Goal: Information Seeking & Learning: Learn about a topic

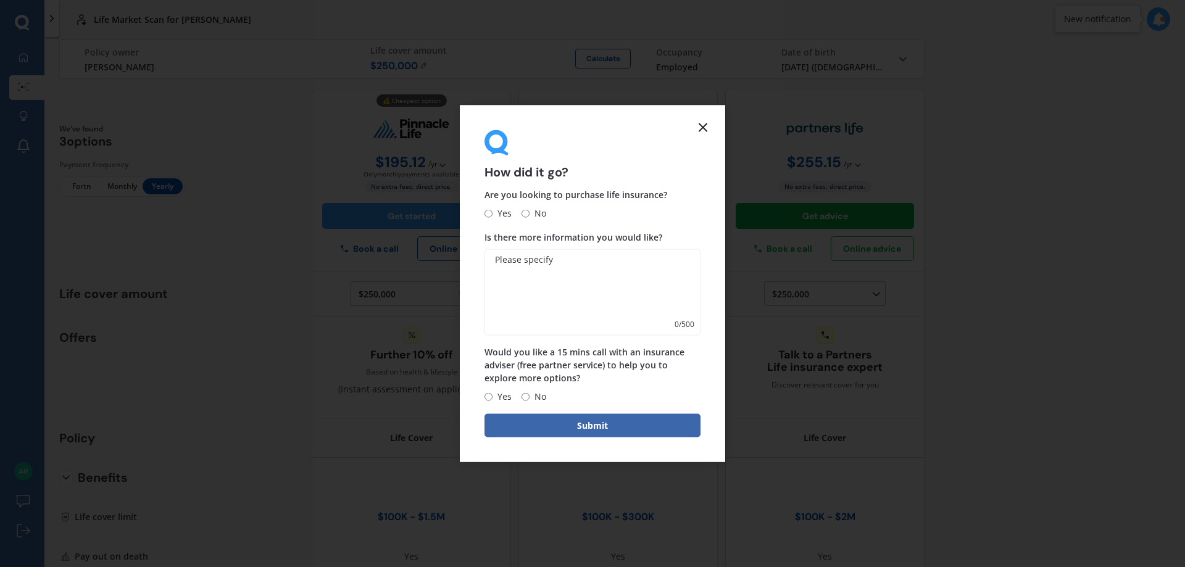
click at [708, 124] on icon at bounding box center [703, 127] width 15 height 15
click at [701, 127] on icon at bounding box center [703, 127] width 15 height 15
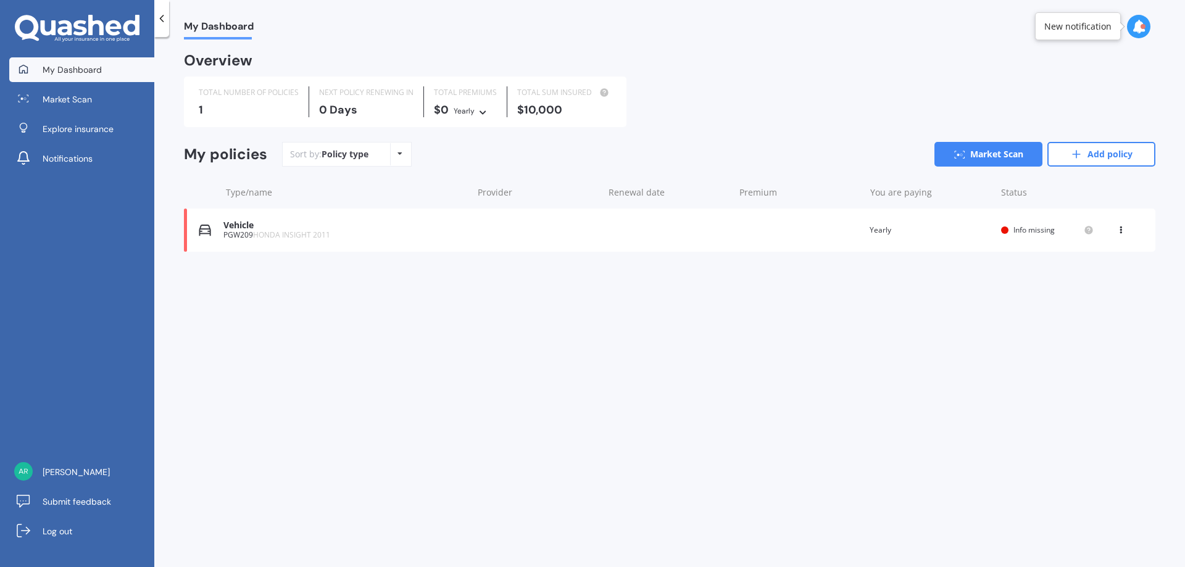
click at [1123, 230] on icon at bounding box center [1121, 227] width 9 height 7
click at [1073, 287] on div "Delete" at bounding box center [1094, 278] width 122 height 25
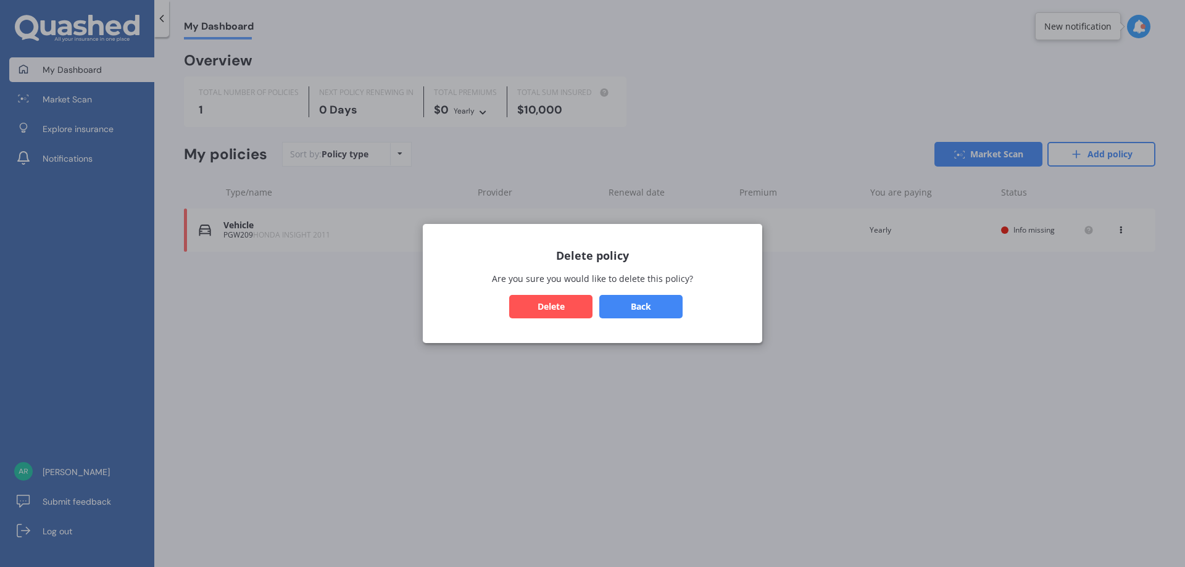
click at [555, 313] on button "Delete" at bounding box center [550, 306] width 83 height 23
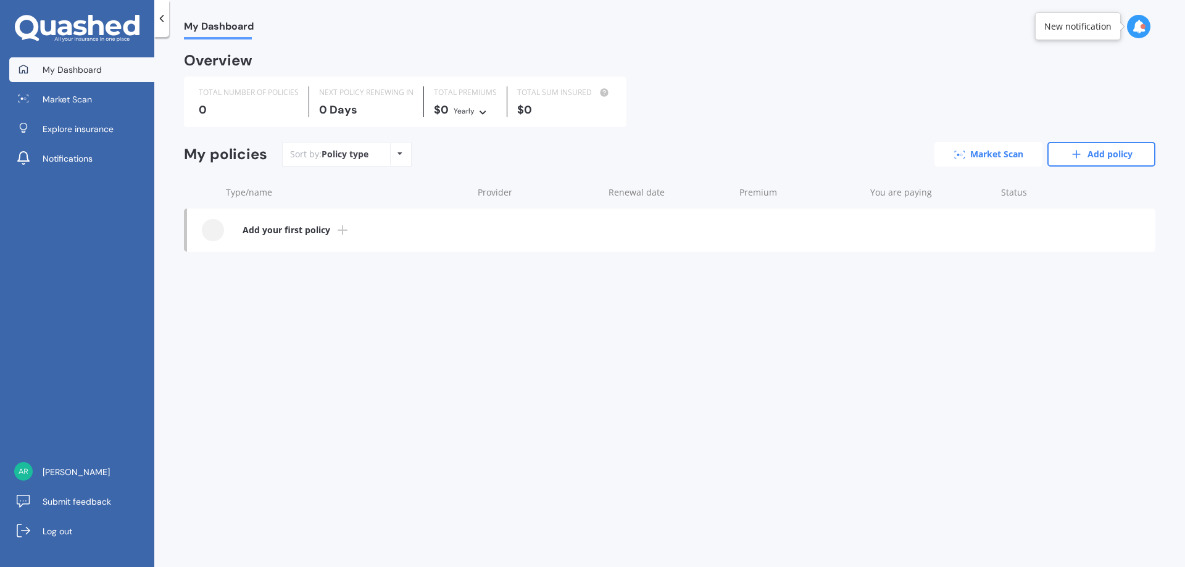
click at [1014, 152] on link "Market Scan" at bounding box center [988, 154] width 108 height 25
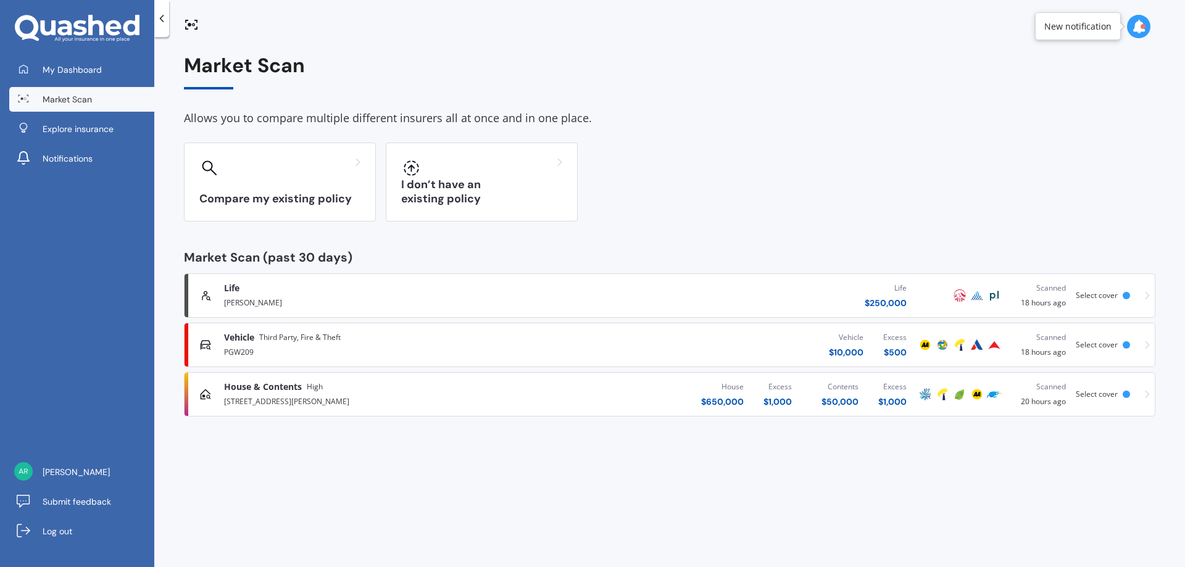
click at [1083, 28] on div "New notification" at bounding box center [1077, 26] width 67 height 12
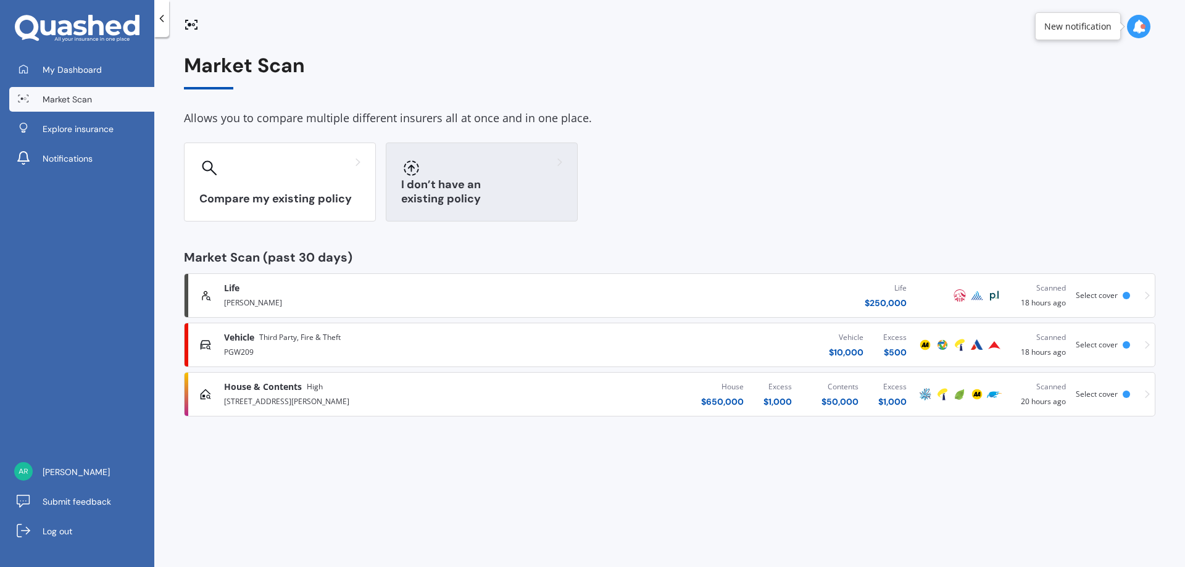
click at [454, 190] on div "I don’t have an existing policy" at bounding box center [482, 182] width 192 height 79
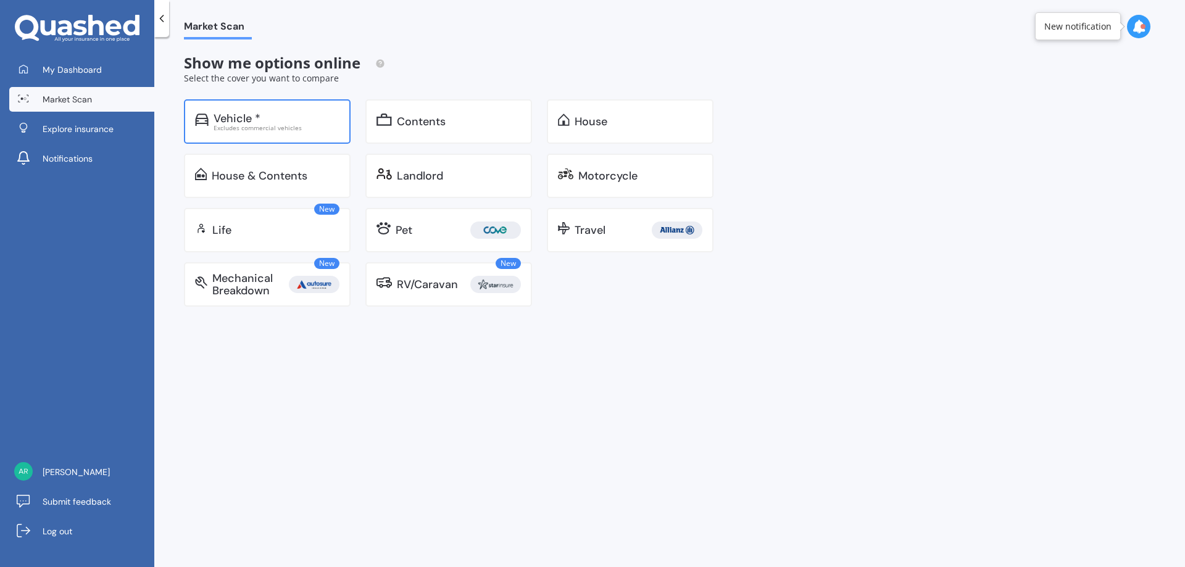
click at [231, 119] on div "Vehicle *" at bounding box center [237, 118] width 47 height 12
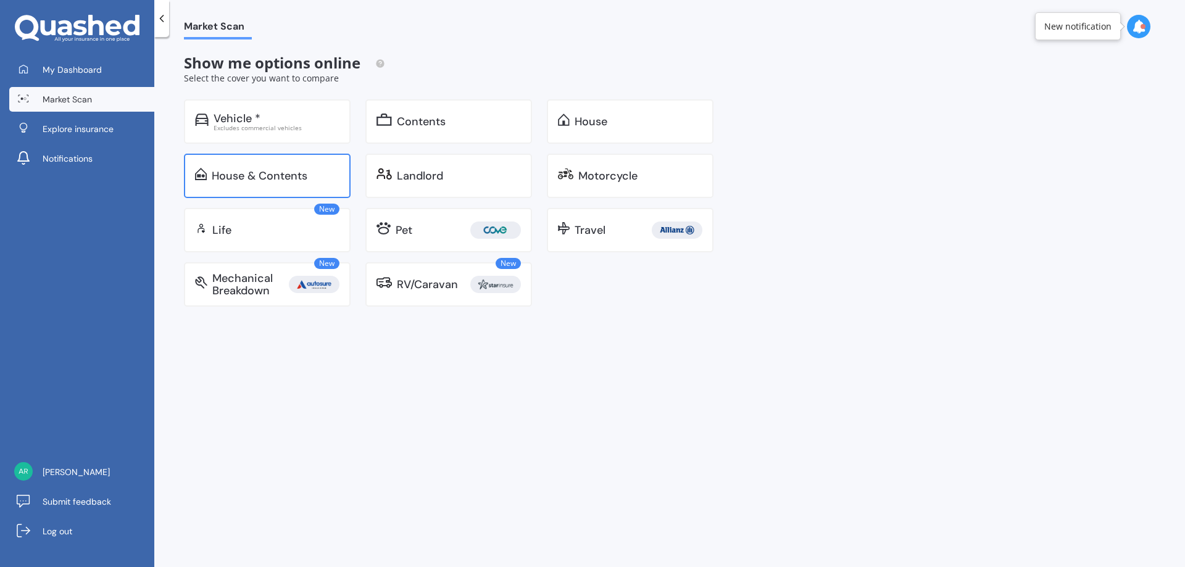
click at [244, 177] on div "House & Contents" at bounding box center [260, 176] width 96 height 12
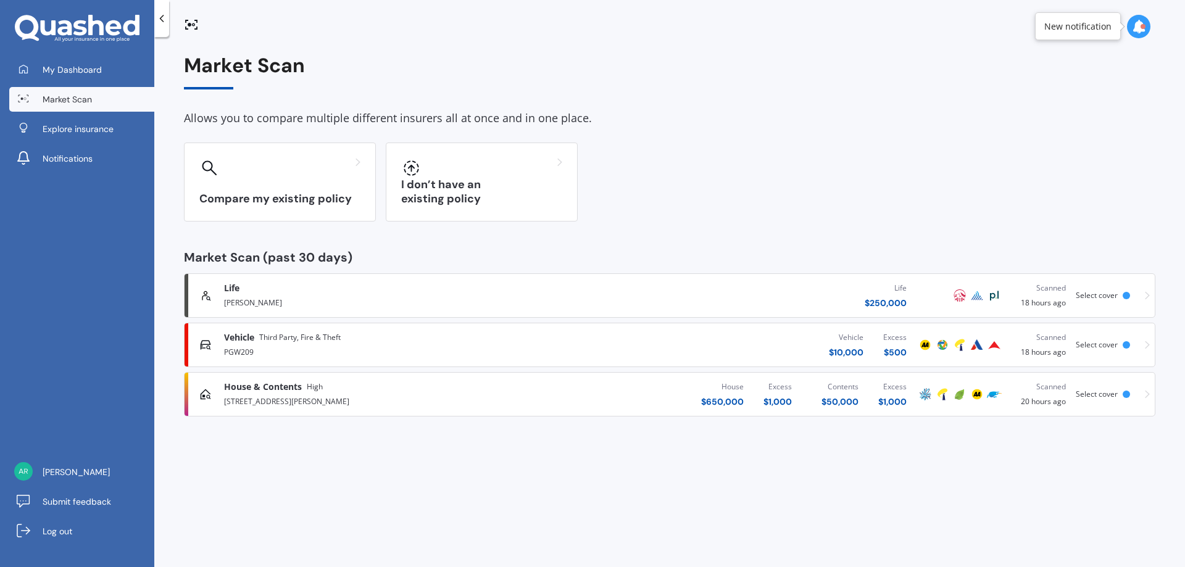
click at [296, 394] on div "1/24 Lumino Terrace, Peacocke, Hamilton 3206" at bounding box center [391, 400] width 334 height 15
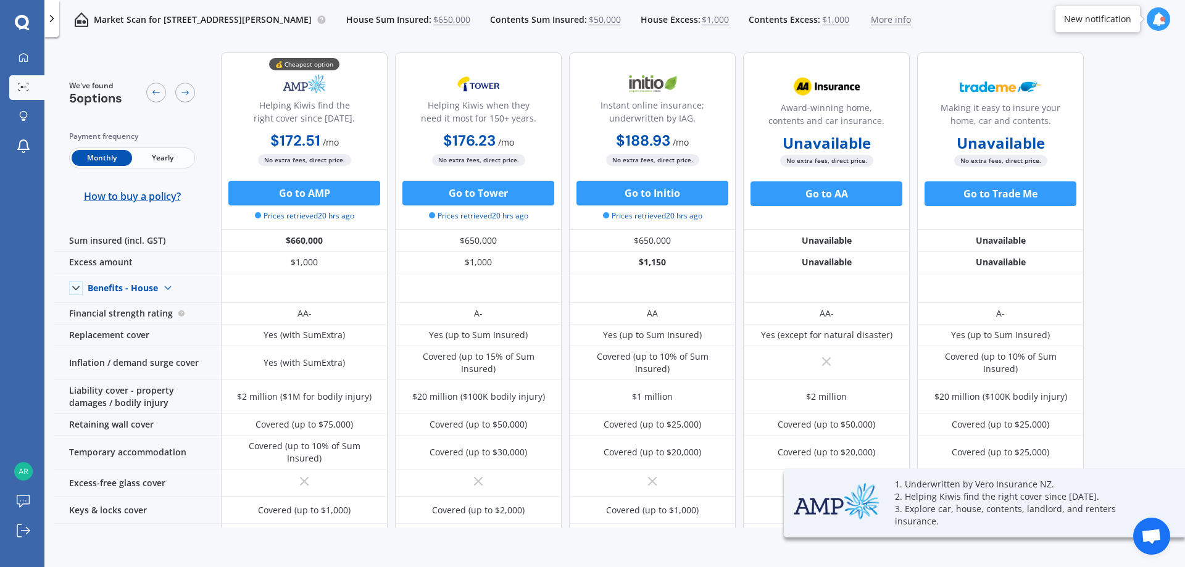
click at [182, 159] on span "Yearly" at bounding box center [162, 158] width 60 height 16
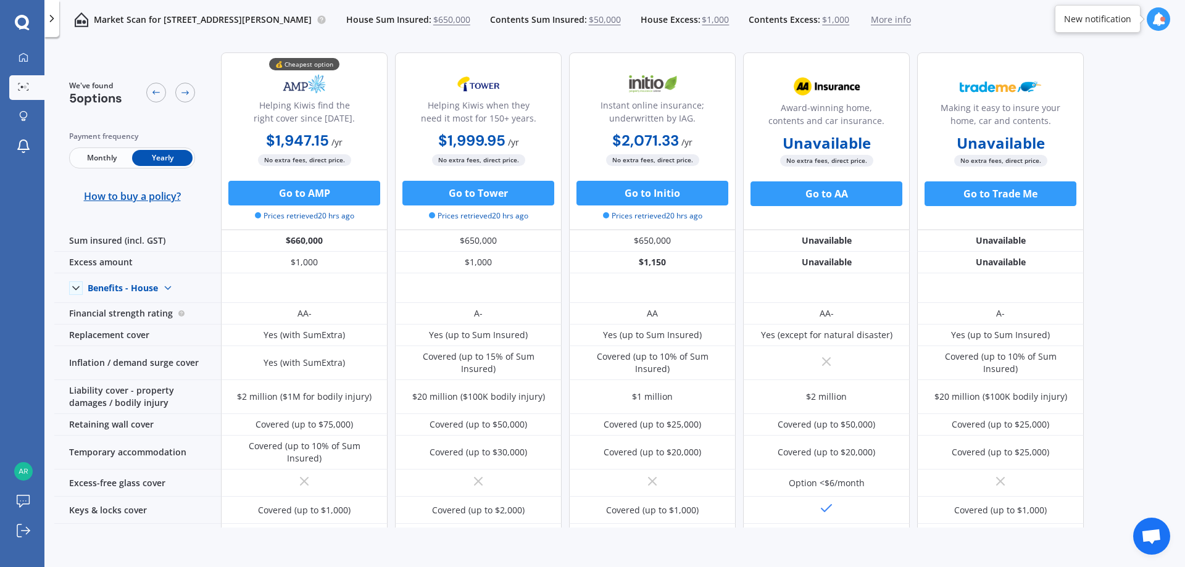
click at [106, 160] on span "Monthly" at bounding box center [102, 158] width 60 height 16
click at [144, 154] on span "Yearly" at bounding box center [162, 158] width 60 height 16
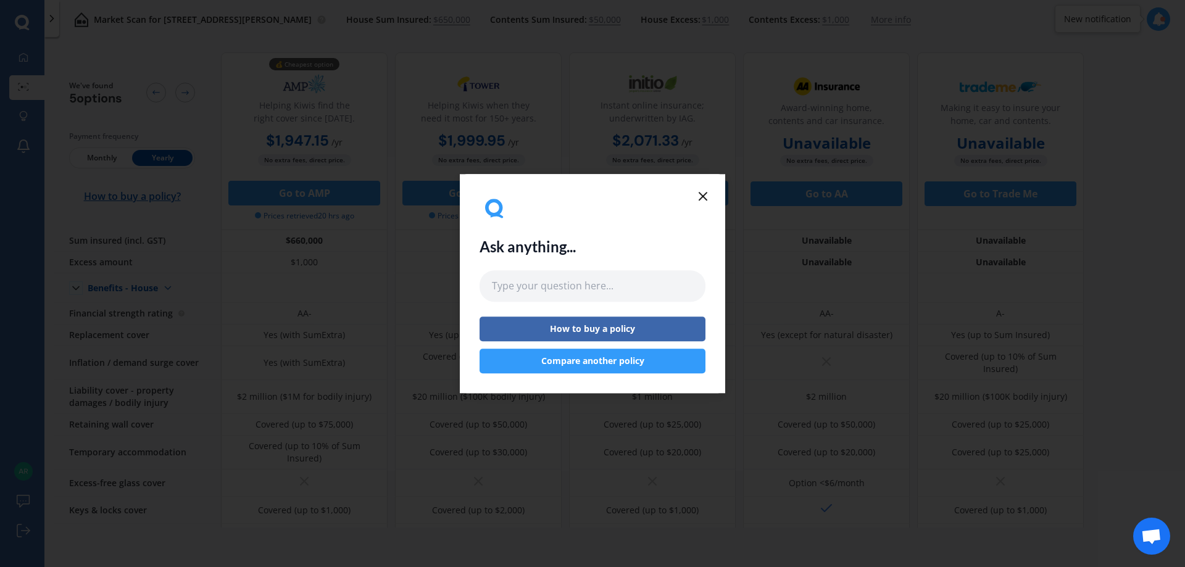
click at [698, 195] on icon at bounding box center [703, 196] width 15 height 15
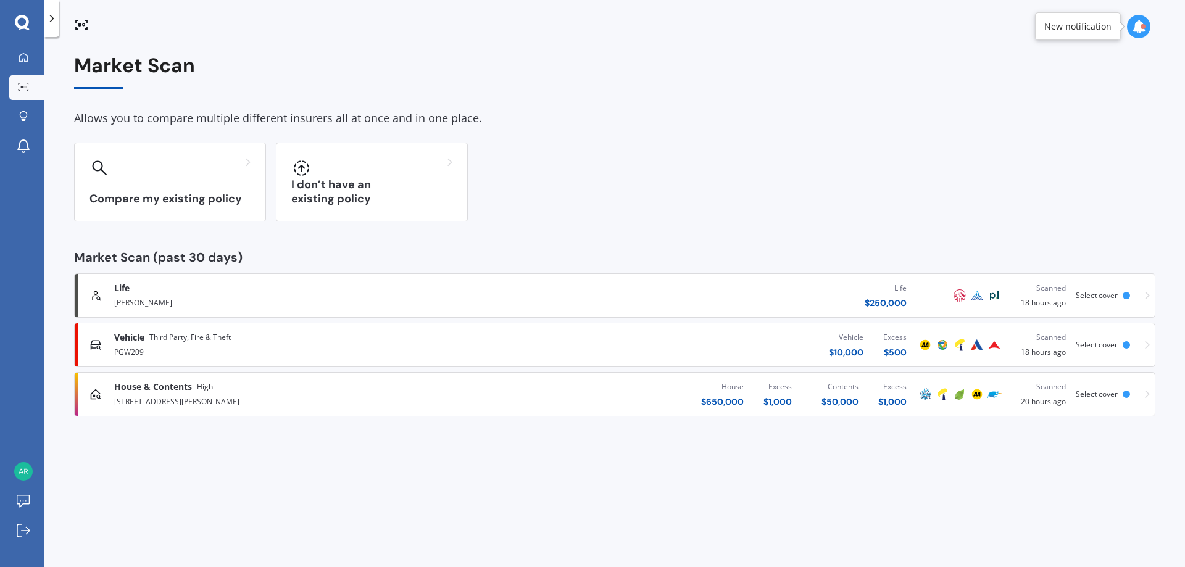
click at [497, 344] on div "PGW209" at bounding box center [308, 351] width 389 height 15
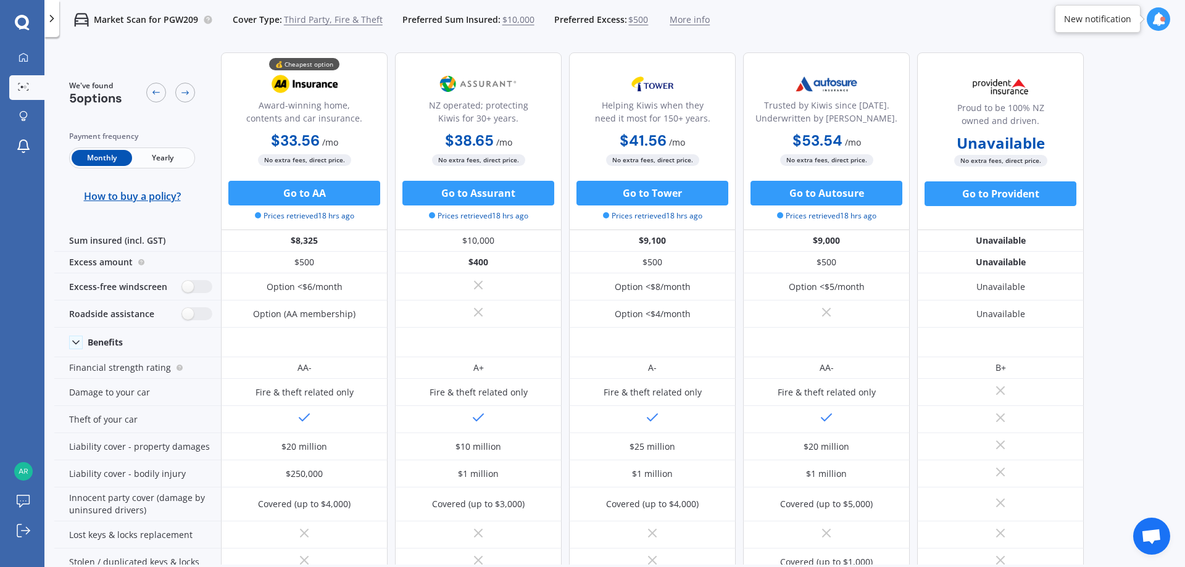
click at [160, 159] on span "Yearly" at bounding box center [162, 158] width 60 height 16
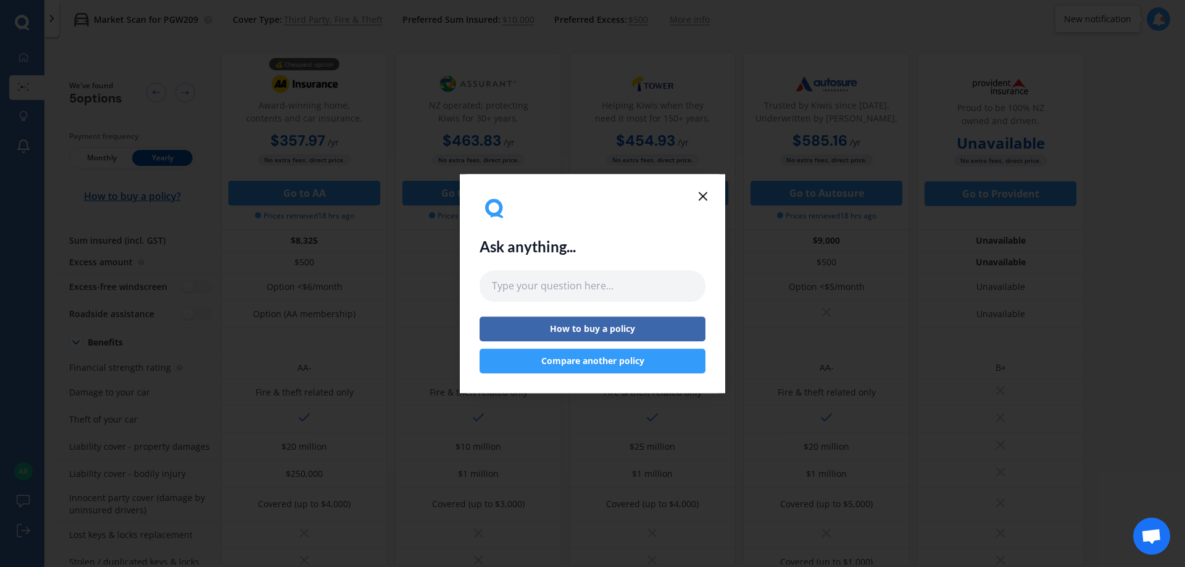
click at [613, 364] on button "Compare another policy" at bounding box center [593, 361] width 226 height 25
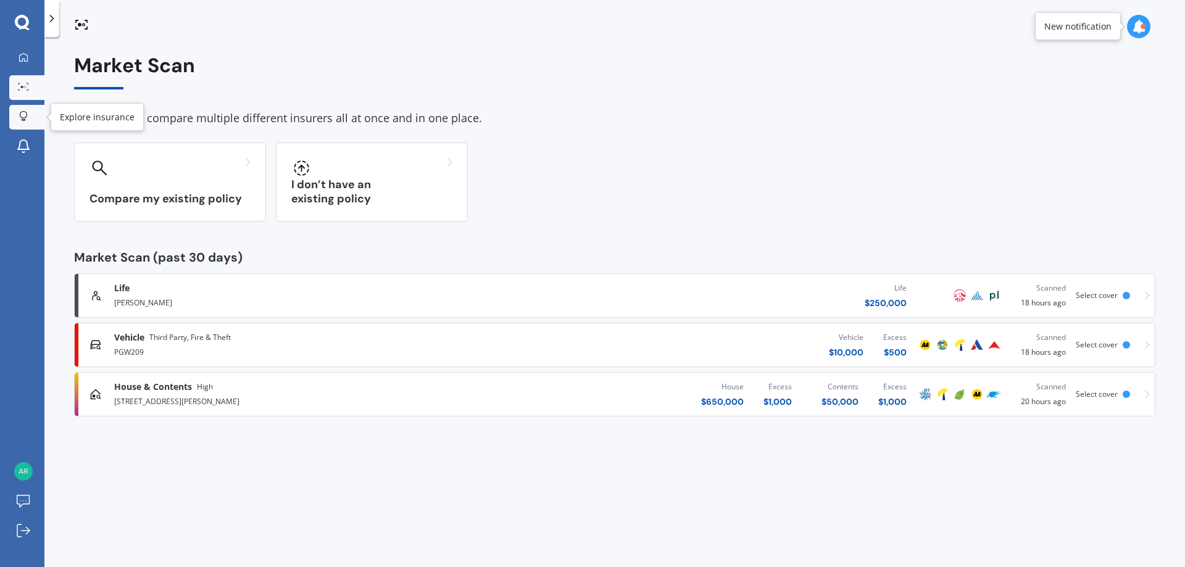
click at [29, 115] on div at bounding box center [23, 117] width 19 height 12
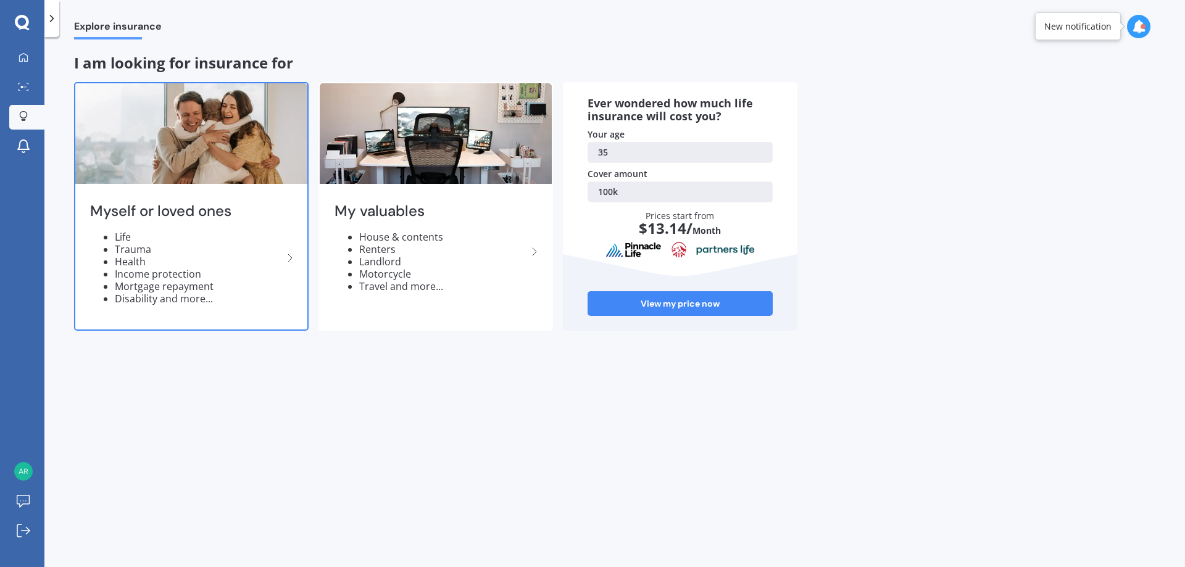
click at [177, 287] on li "Mortgage repayment" at bounding box center [199, 286] width 168 height 12
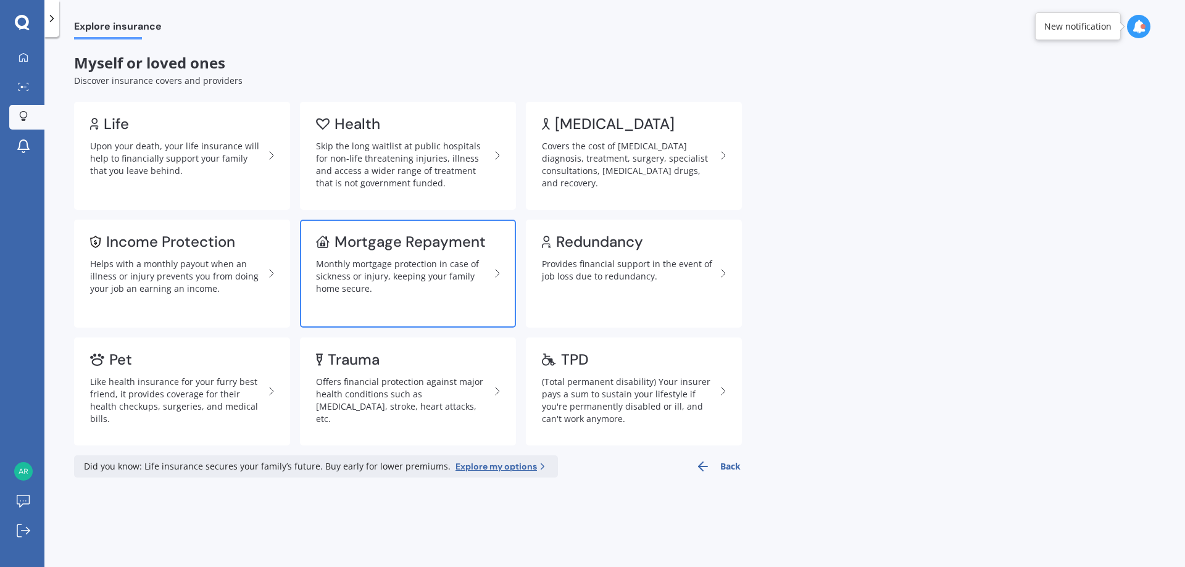
click at [378, 267] on div "Monthly mortgage protection in case of sickness or injury, keeping your family …" at bounding box center [403, 276] width 174 height 37
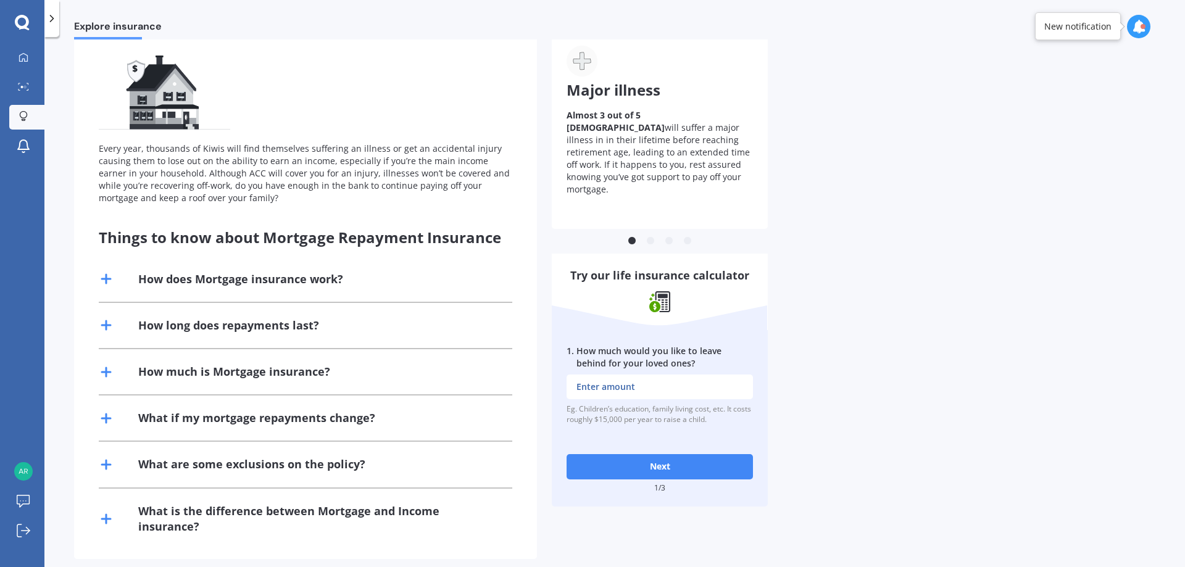
scroll to position [110, 0]
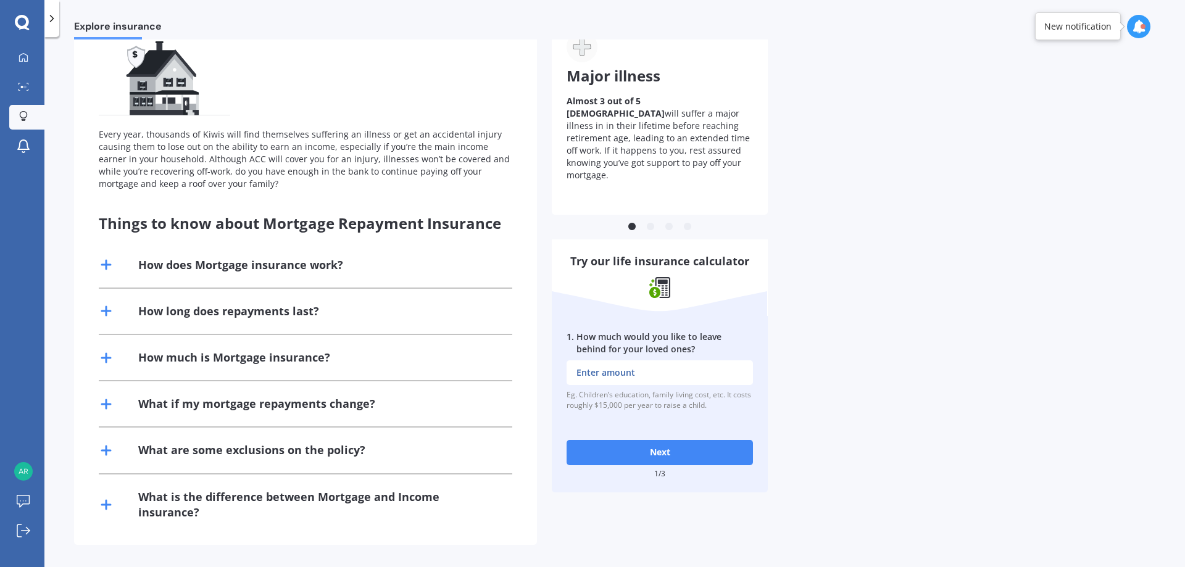
click at [181, 268] on div "How does Mortgage insurance work?" at bounding box center [240, 264] width 205 height 15
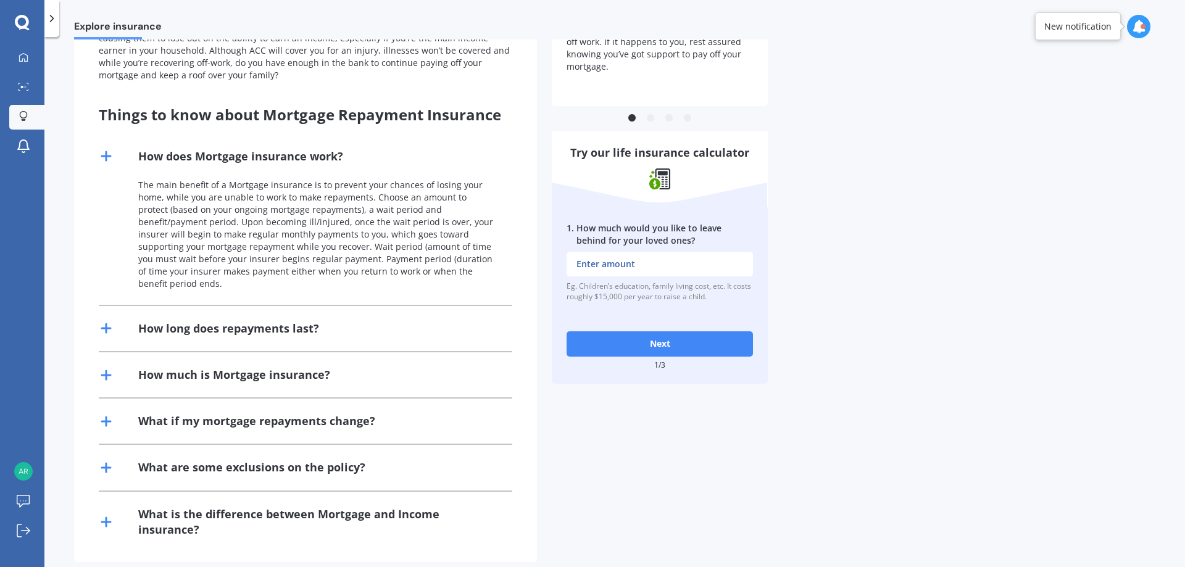
scroll to position [223, 0]
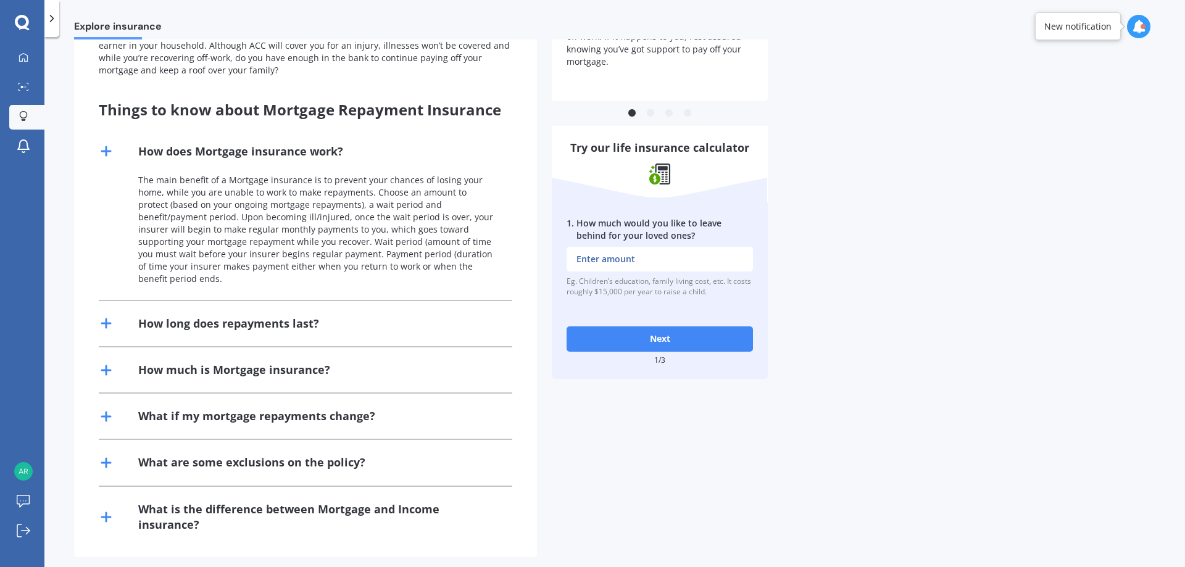
click at [293, 317] on div "How long does repayments last?" at bounding box center [228, 323] width 181 height 15
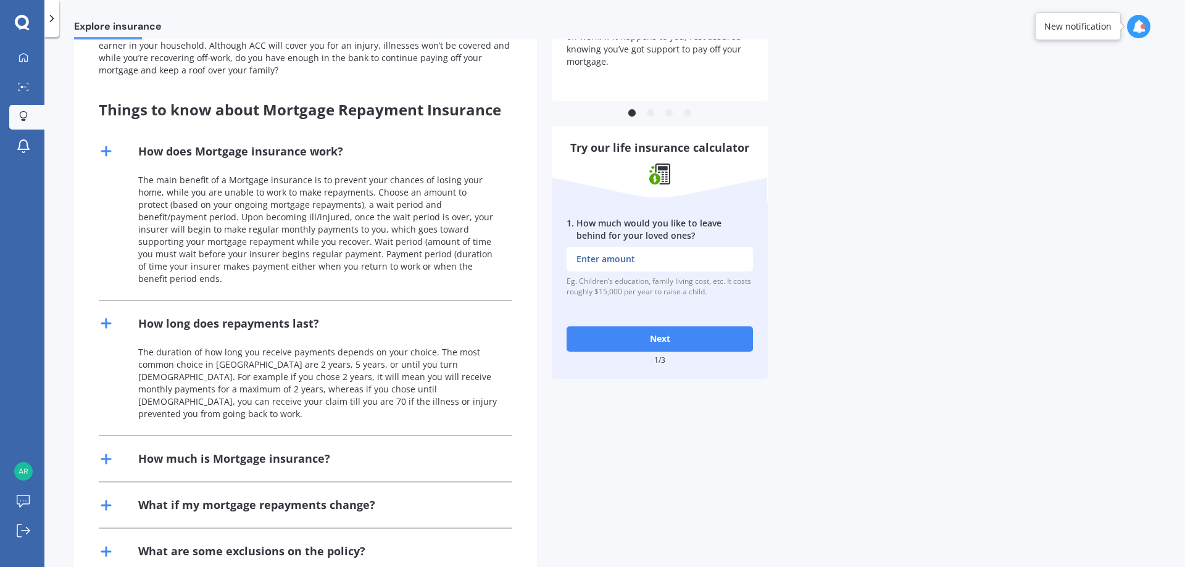
click at [317, 436] on div "How much is Mortgage insurance?" at bounding box center [306, 458] width 414 height 45
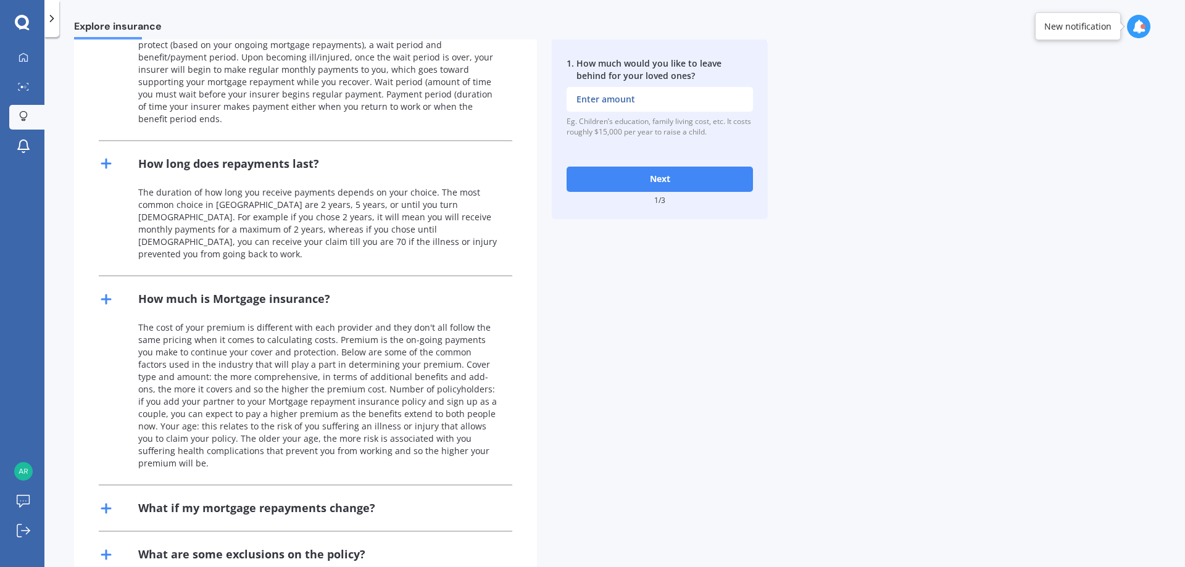
scroll to position [409, 0]
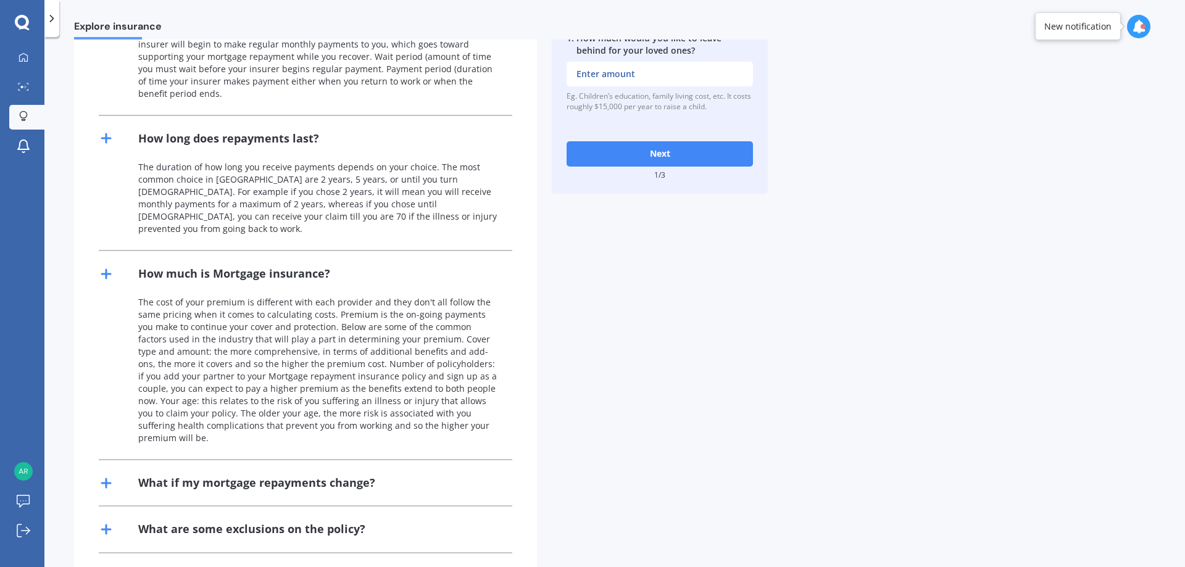
click at [317, 460] on div "What if my mortgage repayments change?" at bounding box center [306, 482] width 414 height 45
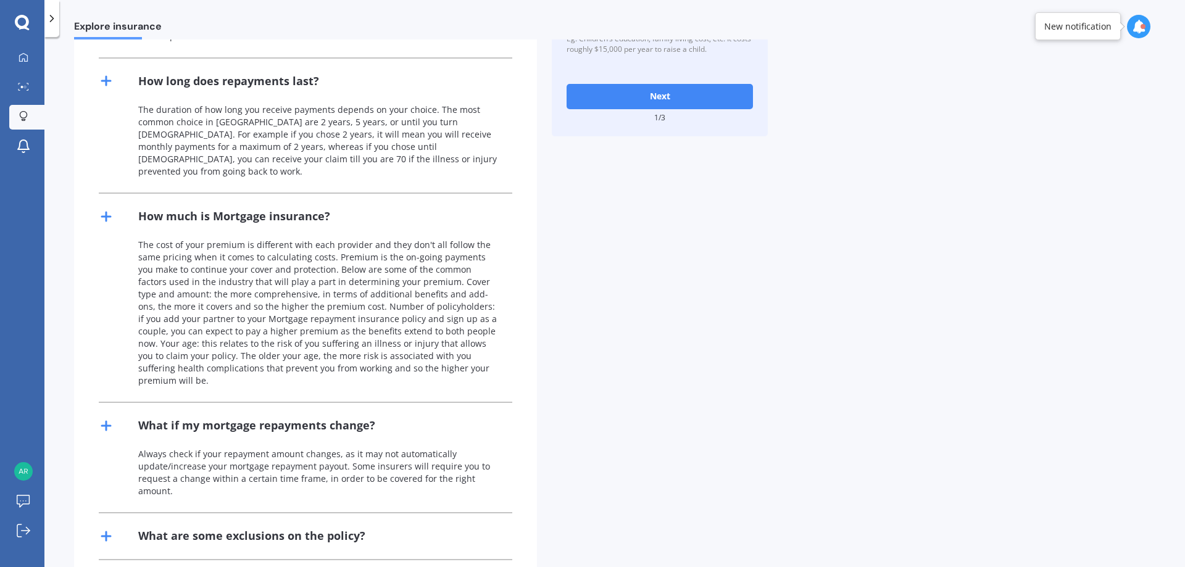
scroll to position [515, 0]
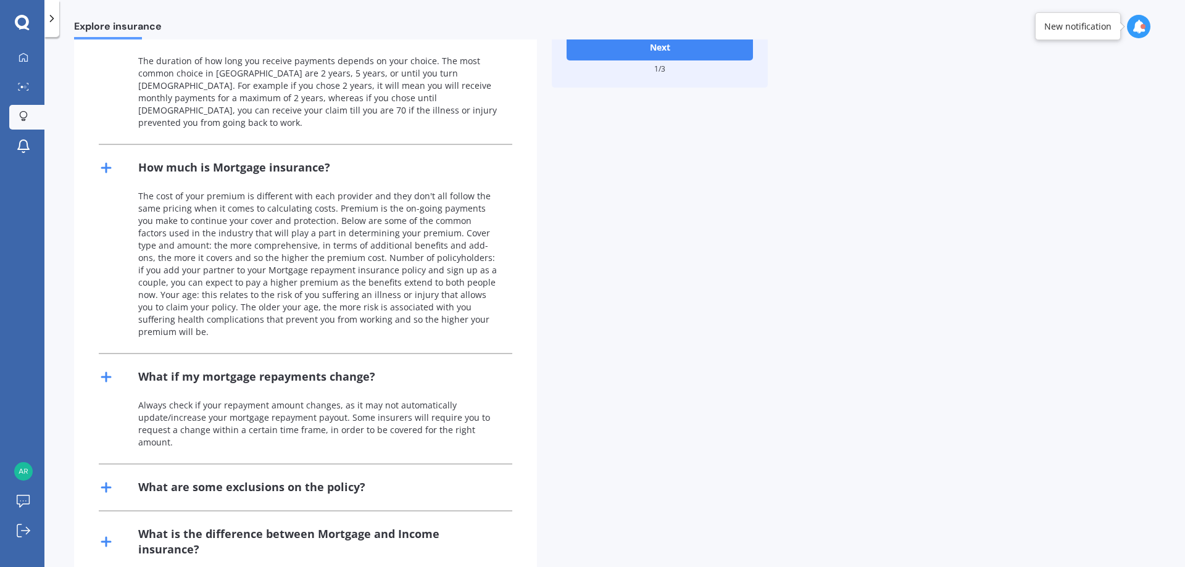
click at [297, 480] on div "What are some exclusions on the policy?" at bounding box center [251, 487] width 227 height 15
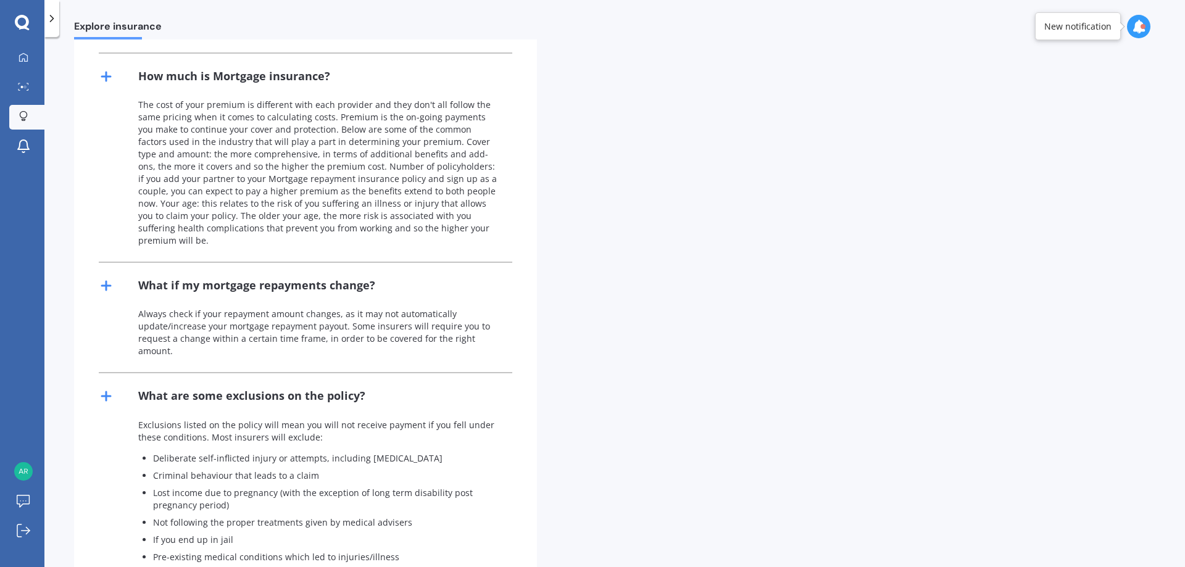
scroll to position [679, 0]
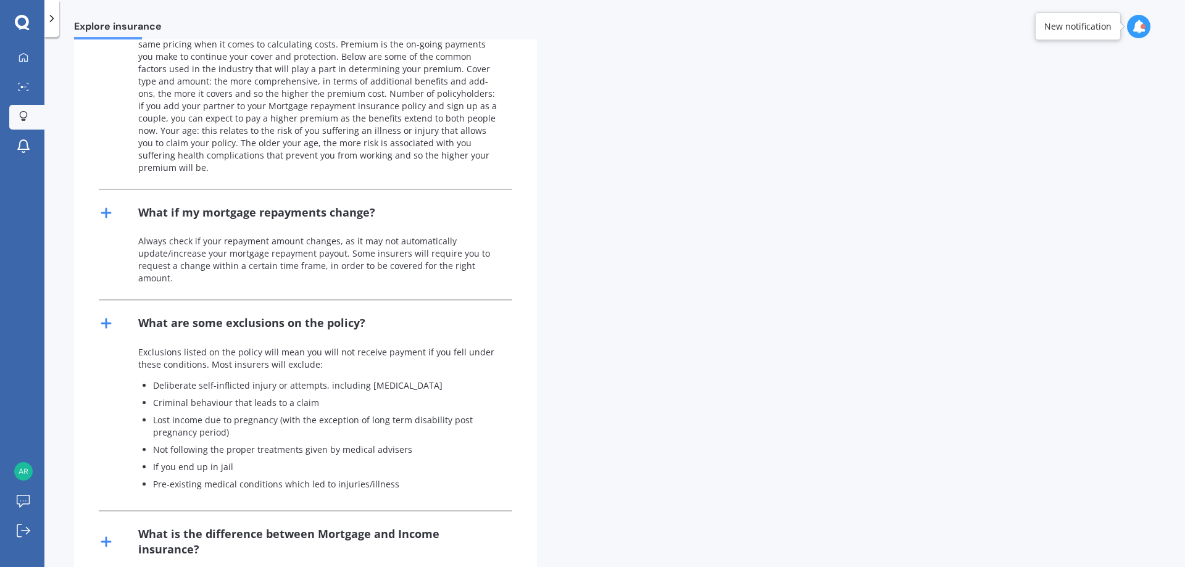
click at [257, 512] on div "What is the difference between Mortgage and Income insurance?" at bounding box center [306, 542] width 414 height 60
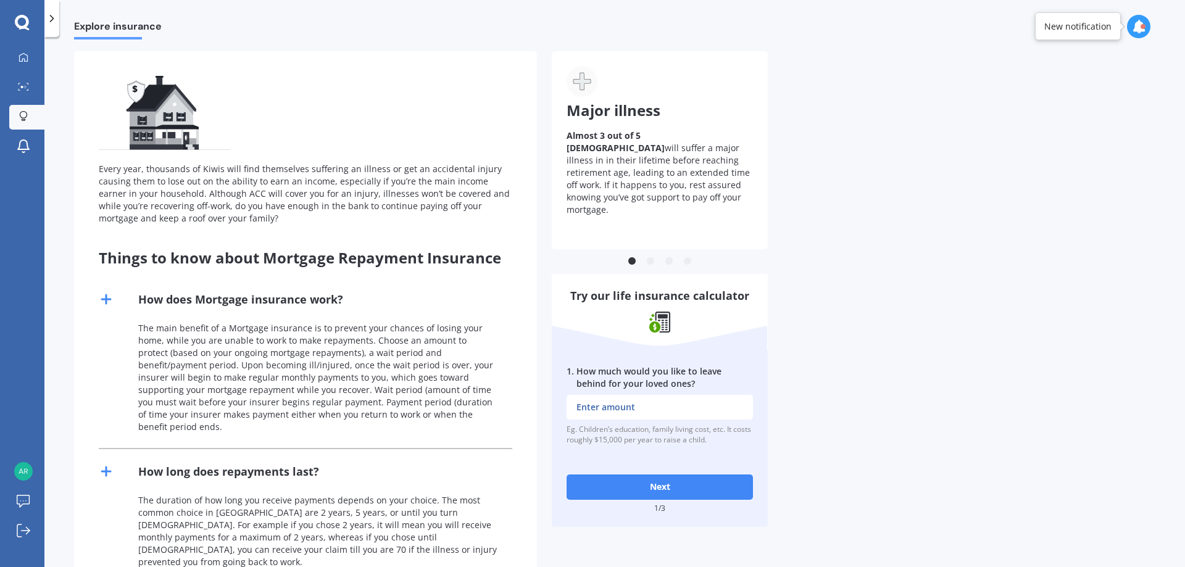
scroll to position [0, 0]
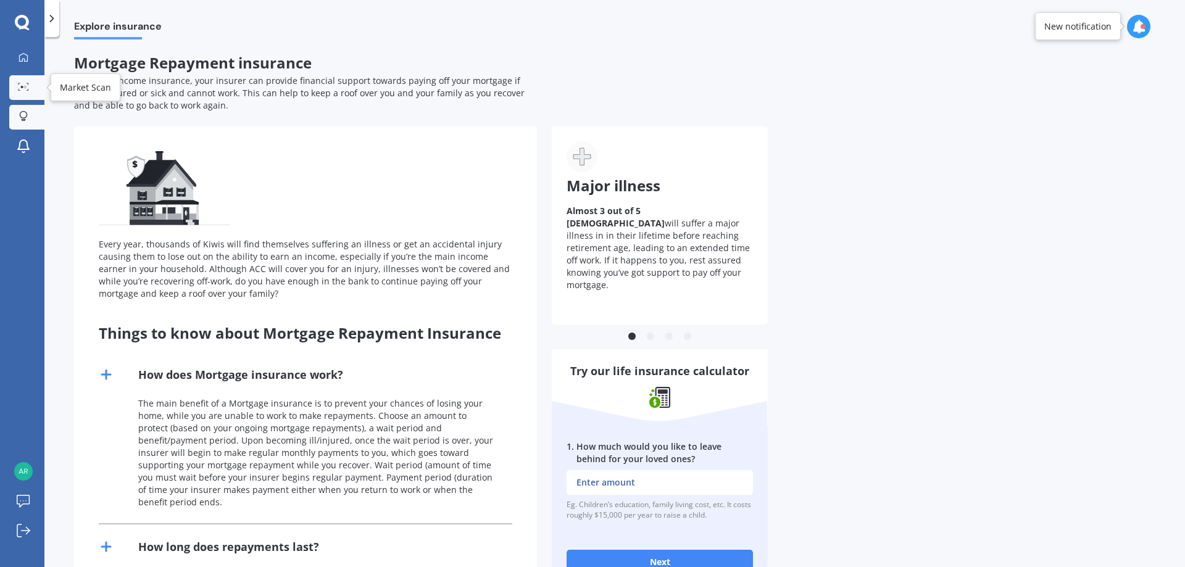
click at [22, 86] on circle at bounding box center [22, 87] width 2 height 2
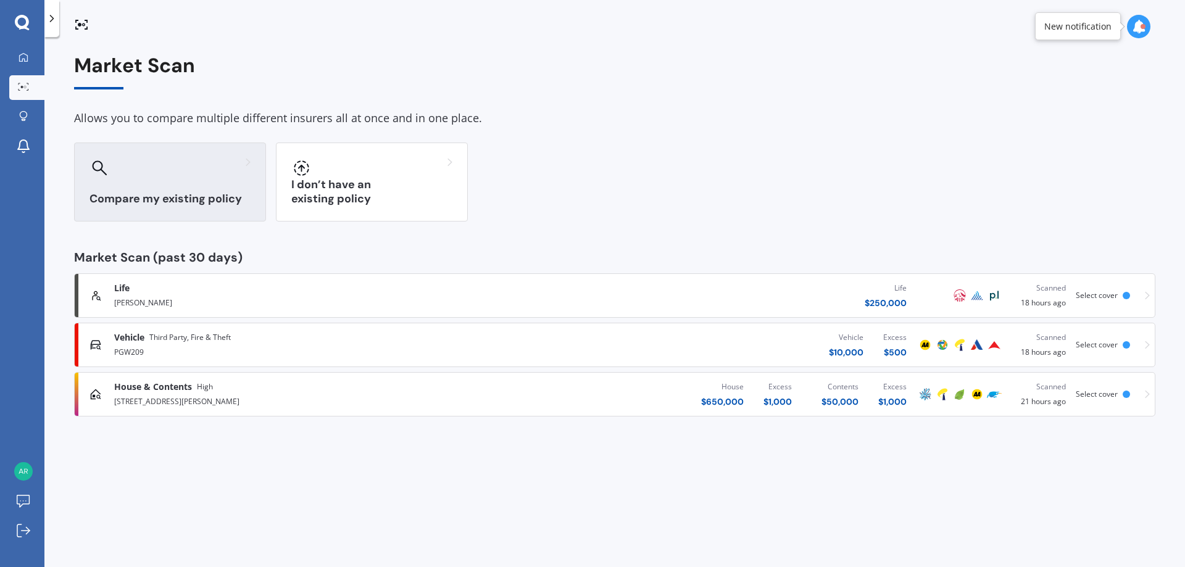
click at [151, 192] on h3 "Compare my existing policy" at bounding box center [169, 199] width 161 height 14
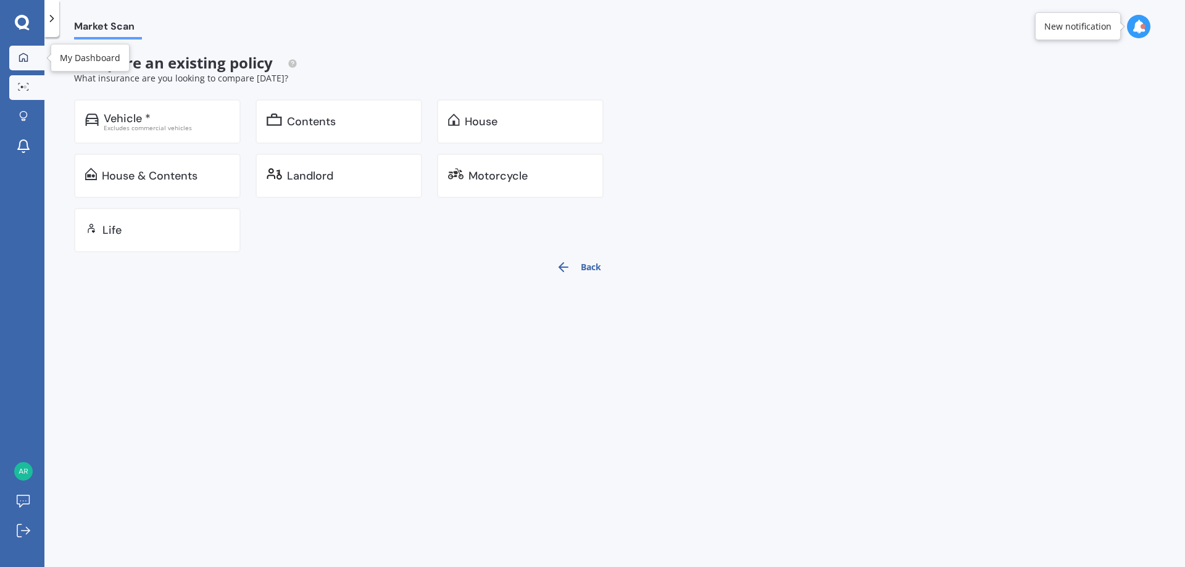
click at [20, 56] on icon at bounding box center [24, 57] width 10 height 10
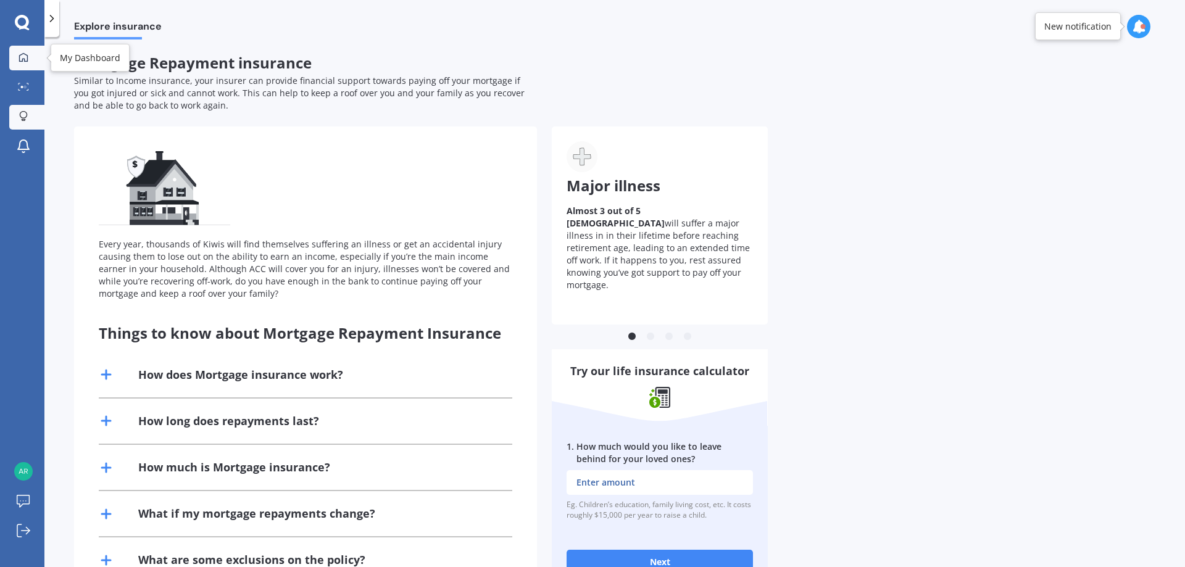
click at [21, 55] on icon at bounding box center [23, 56] width 9 height 9
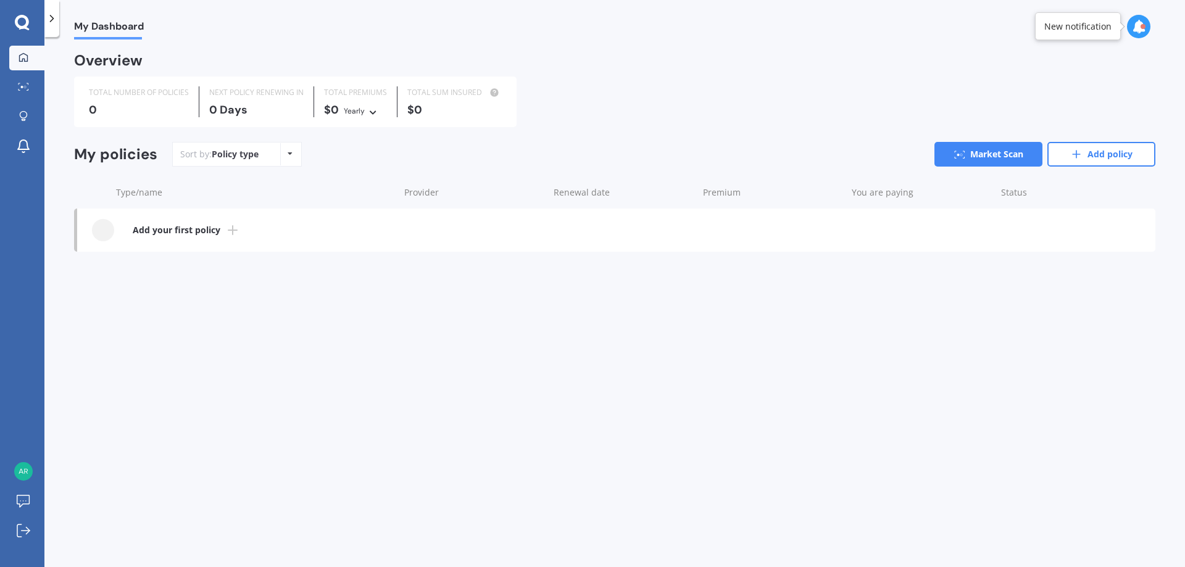
click at [218, 227] on b "Add your first policy" at bounding box center [177, 230] width 88 height 12
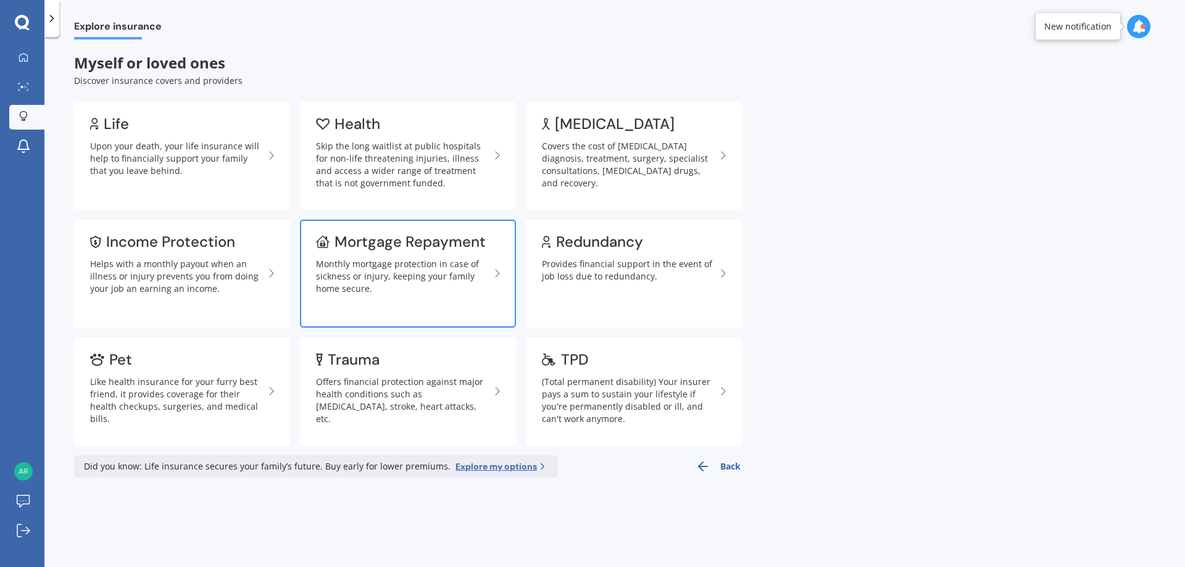
click at [399, 258] on div "Monthly mortgage protection in case of sickness or injury, keeping your family …" at bounding box center [403, 276] width 174 height 37
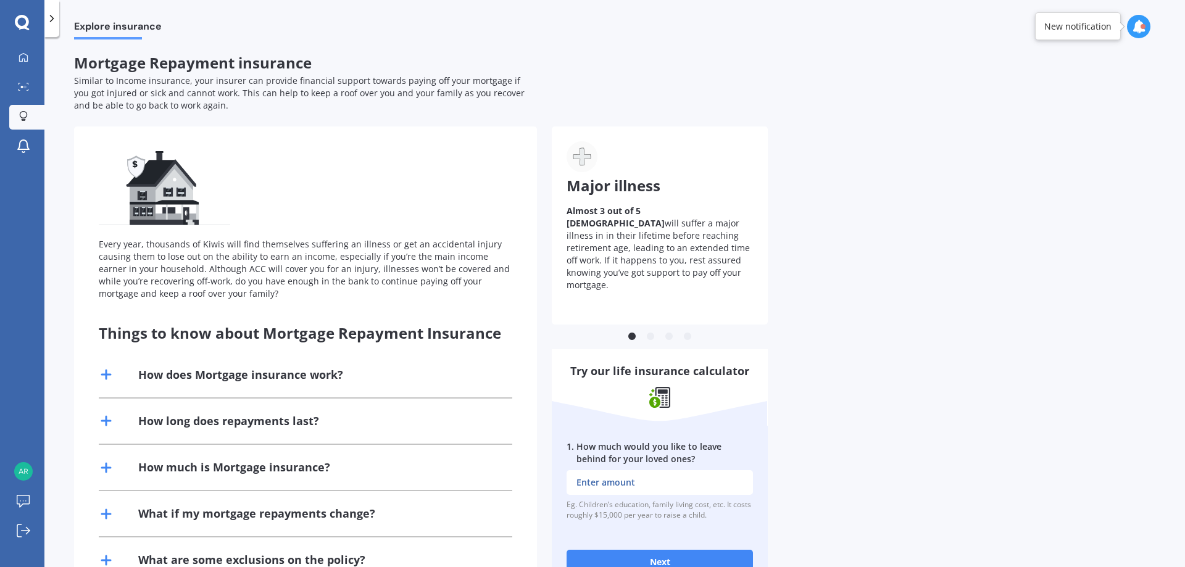
click at [215, 72] on span "Mortgage Repayment insurance" at bounding box center [193, 62] width 238 height 20
